Goal: Transaction & Acquisition: Subscribe to service/newsletter

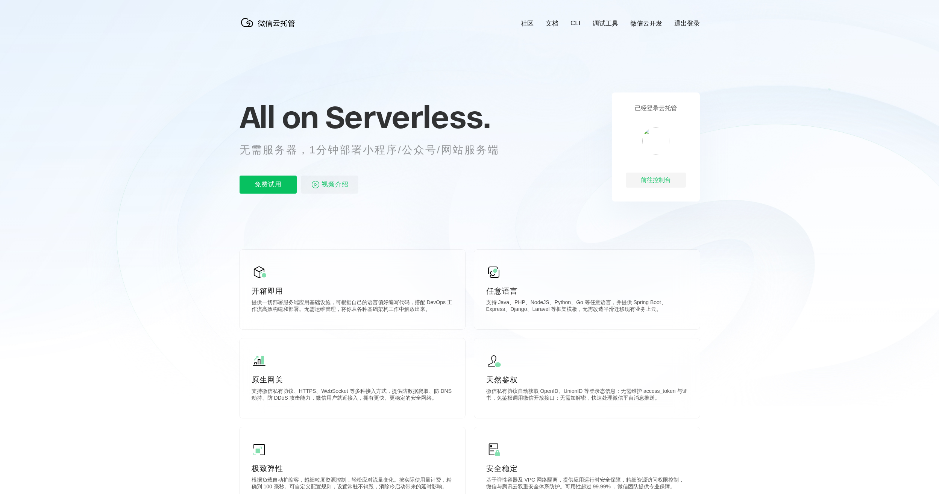
scroll to position [0, 1337]
click at [280, 184] on p "免费试用" at bounding box center [267, 185] width 57 height 18
